Goal: Navigation & Orientation: Find specific page/section

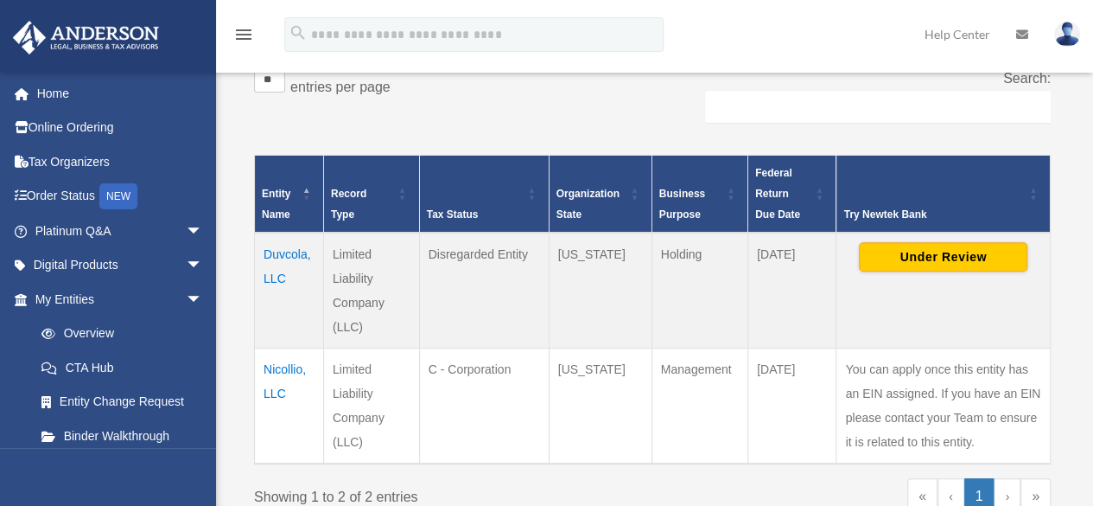
scroll to position [295, 0]
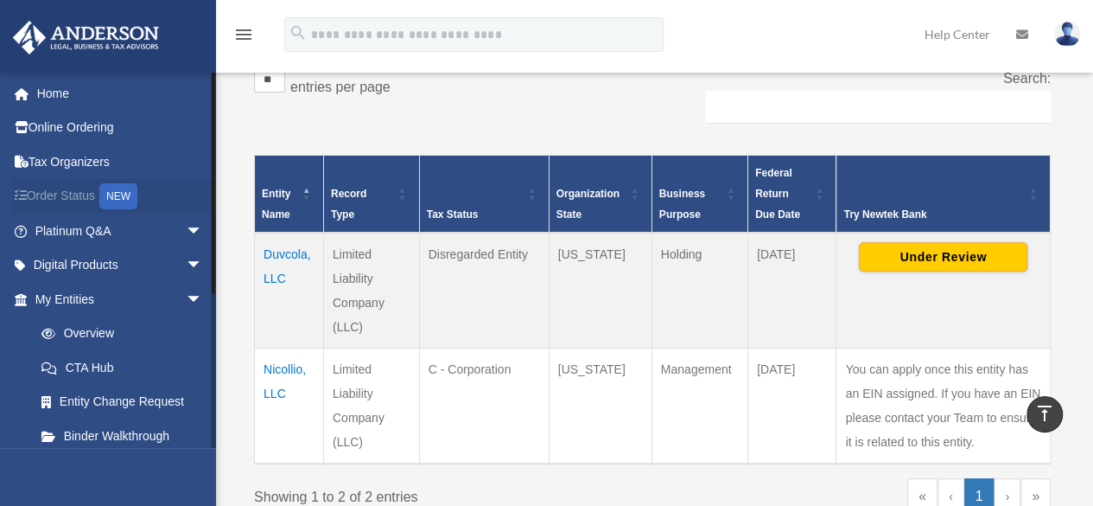
click at [119, 196] on div "NEW" at bounding box center [118, 196] width 38 height 26
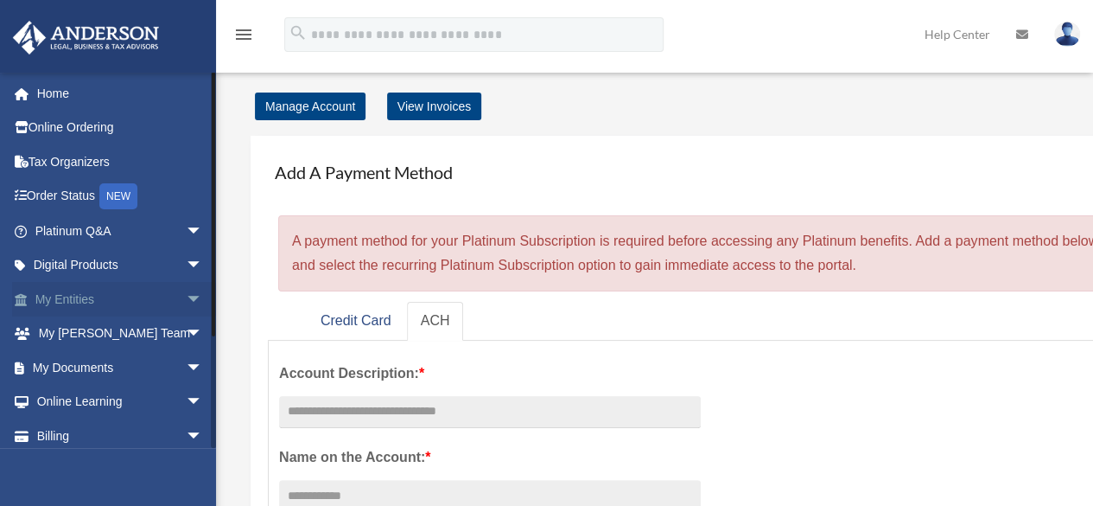
click at [104, 296] on link "My Entities arrow_drop_down" at bounding box center [120, 299] width 217 height 35
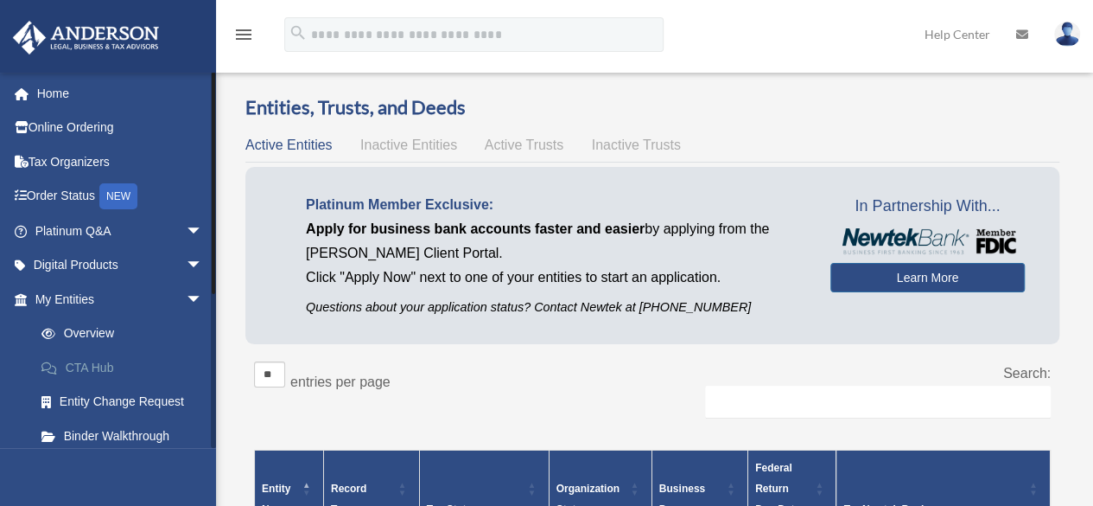
click at [105, 362] on link "CTA Hub" at bounding box center [126, 367] width 205 height 35
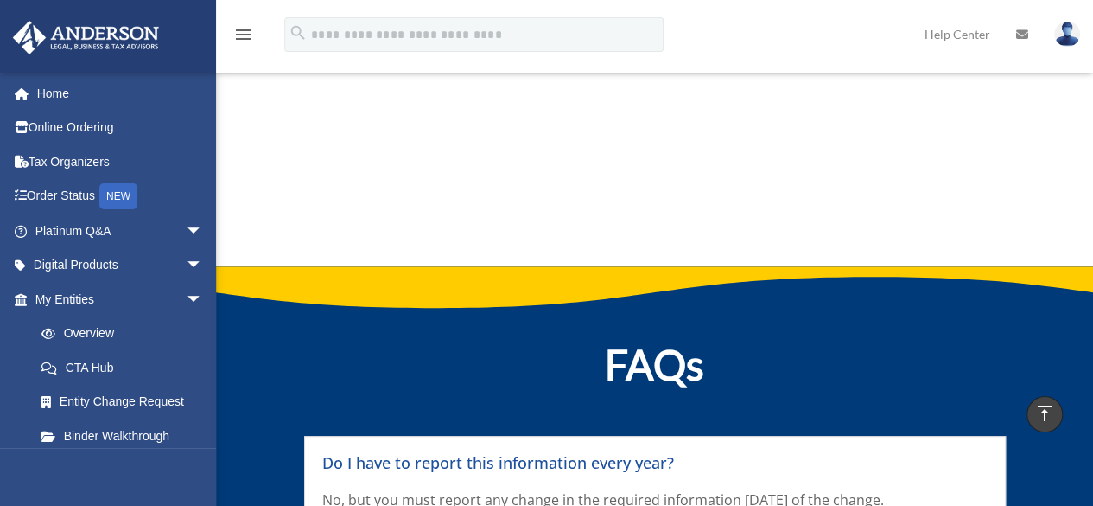
scroll to position [7077, 0]
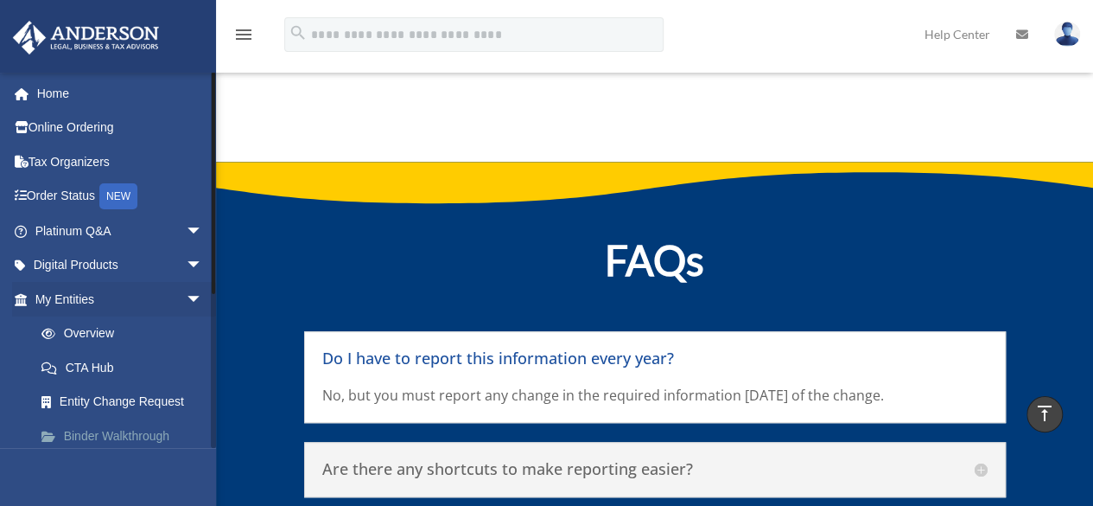
click at [123, 435] on link "Binder Walkthrough" at bounding box center [126, 435] width 205 height 35
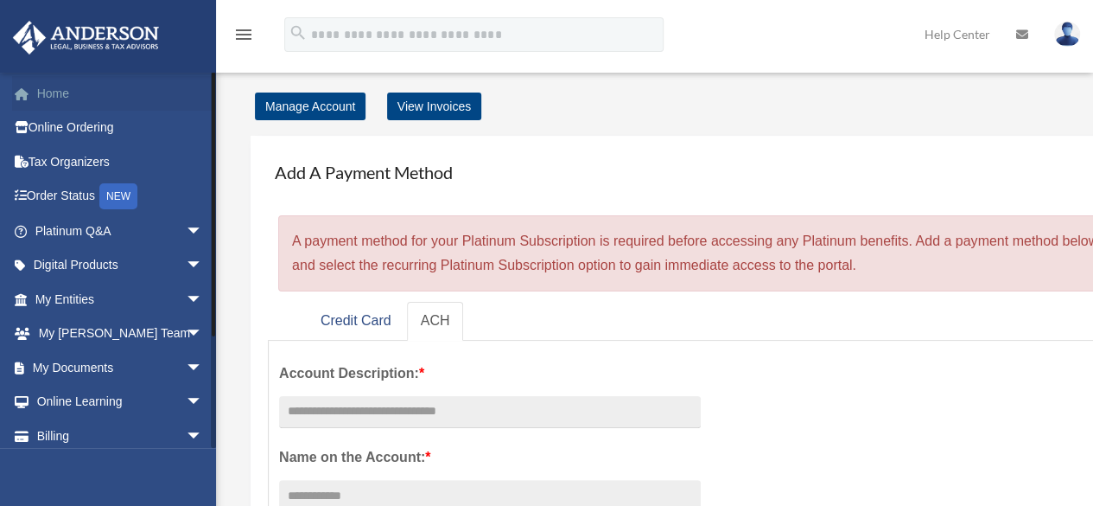
click at [75, 100] on link "Home" at bounding box center [120, 93] width 217 height 35
